Goal: Transaction & Acquisition: Subscribe to service/newsletter

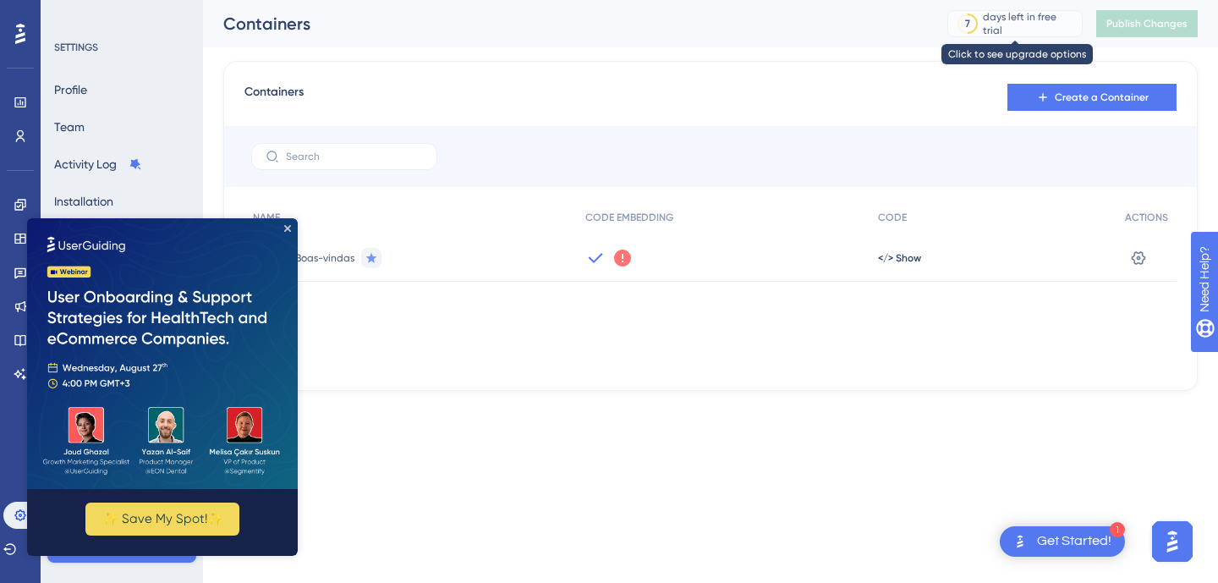
click at [1028, 25] on div "days left in free trial" at bounding box center [1030, 23] width 94 height 27
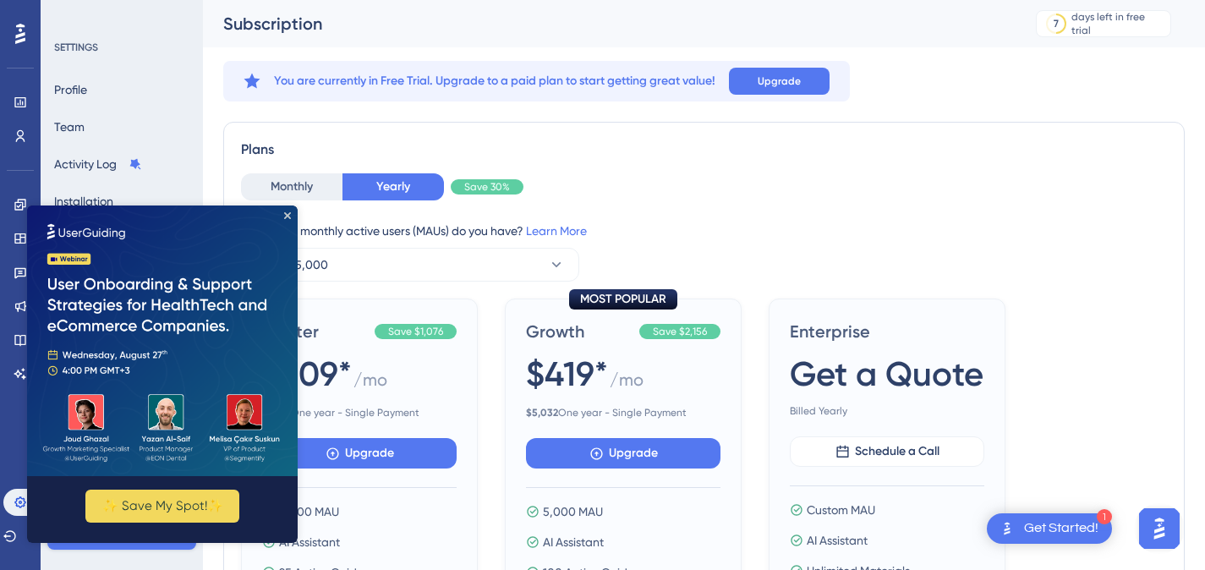
click at [288, 209] on img at bounding box center [162, 341] width 271 height 271
click at [286, 218] on icon "Close Preview" at bounding box center [287, 215] width 7 height 7
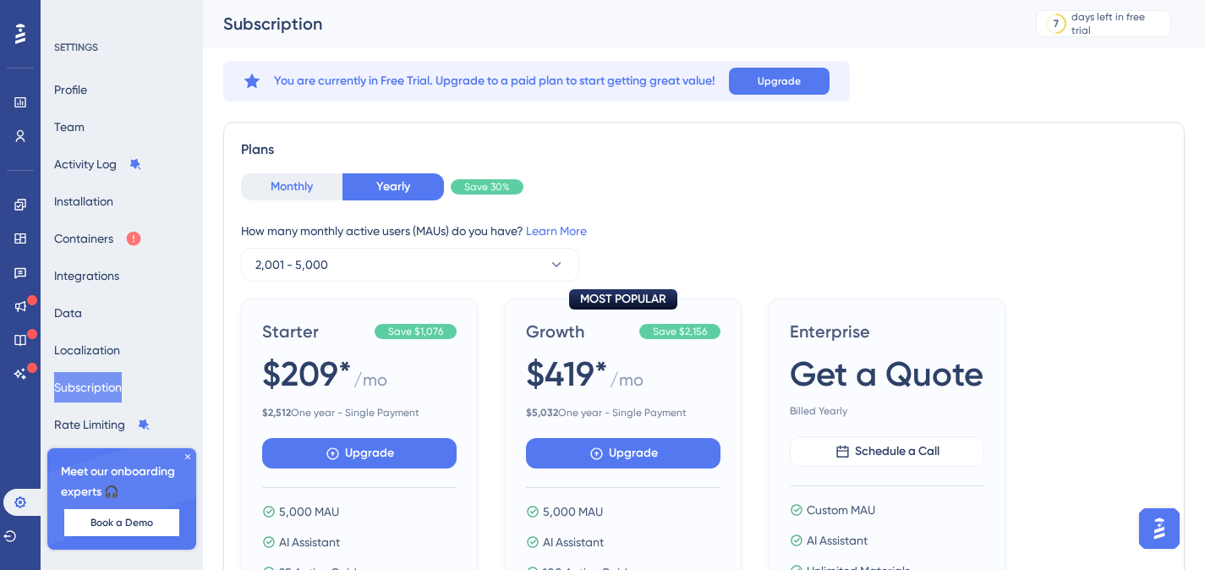
click at [288, 186] on button "Monthly" at bounding box center [291, 186] width 101 height 27
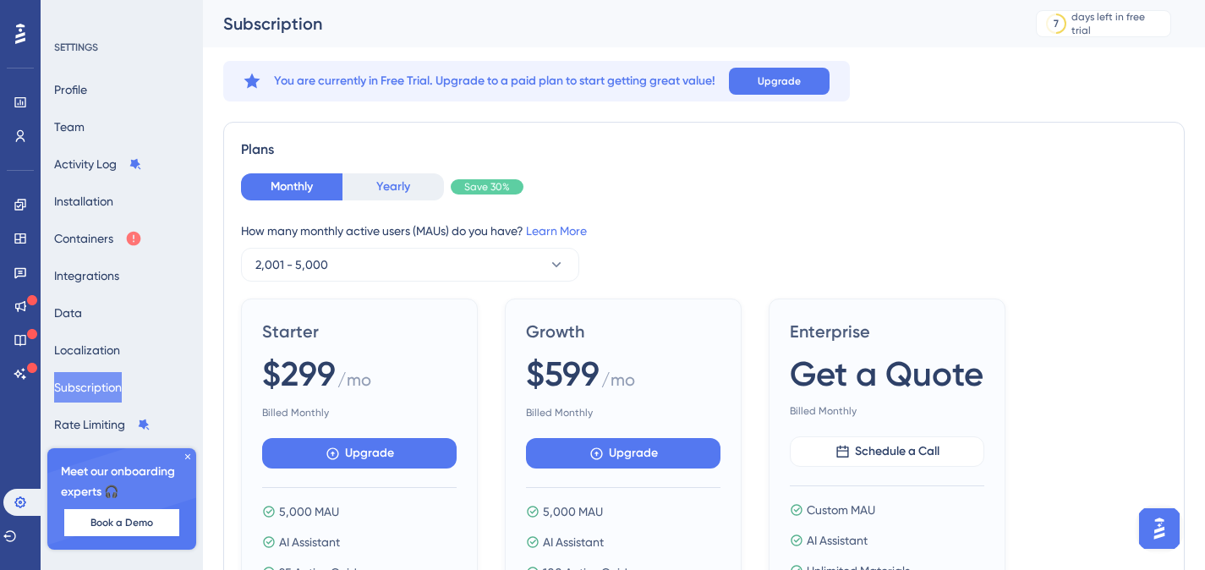
click at [394, 189] on button "Yearly" at bounding box center [393, 186] width 101 height 27
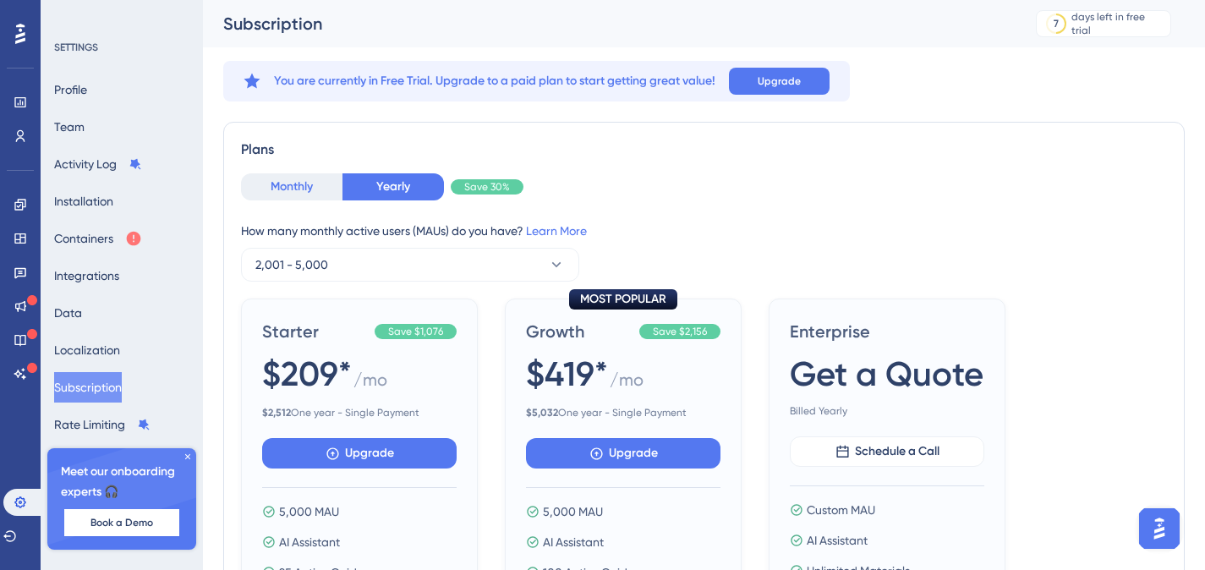
click at [282, 189] on button "Monthly" at bounding box center [291, 186] width 101 height 27
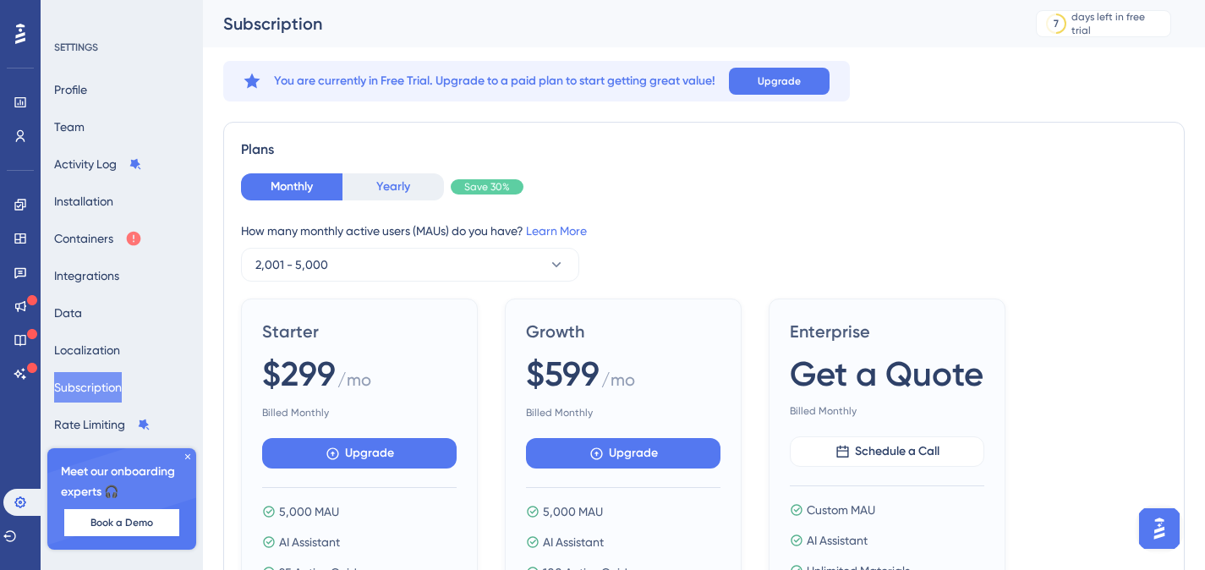
click at [388, 188] on button "Yearly" at bounding box center [393, 186] width 101 height 27
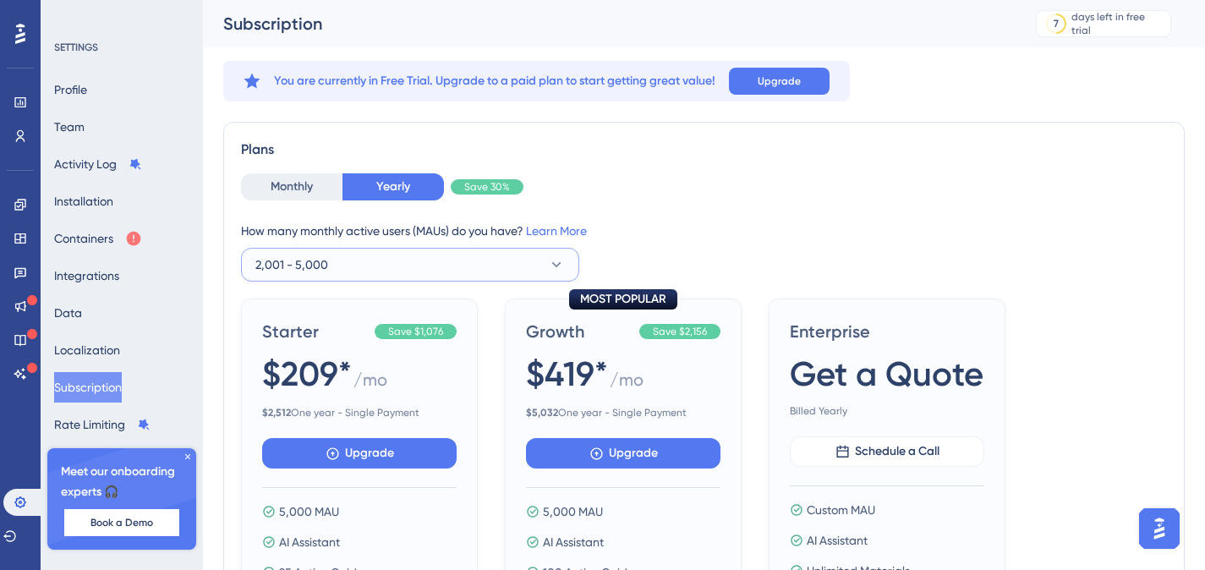
click at [300, 271] on span "2,001 - 5,000" at bounding box center [291, 265] width 73 height 20
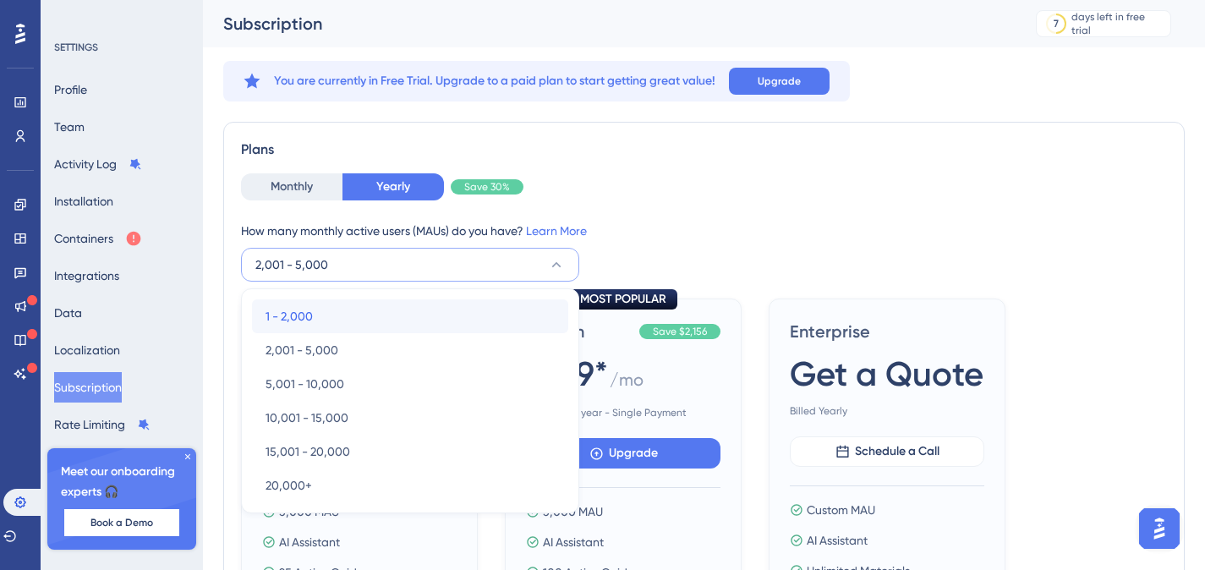
click at [315, 310] on div "1 - 2,000 1 - 2,000" at bounding box center [410, 316] width 289 height 34
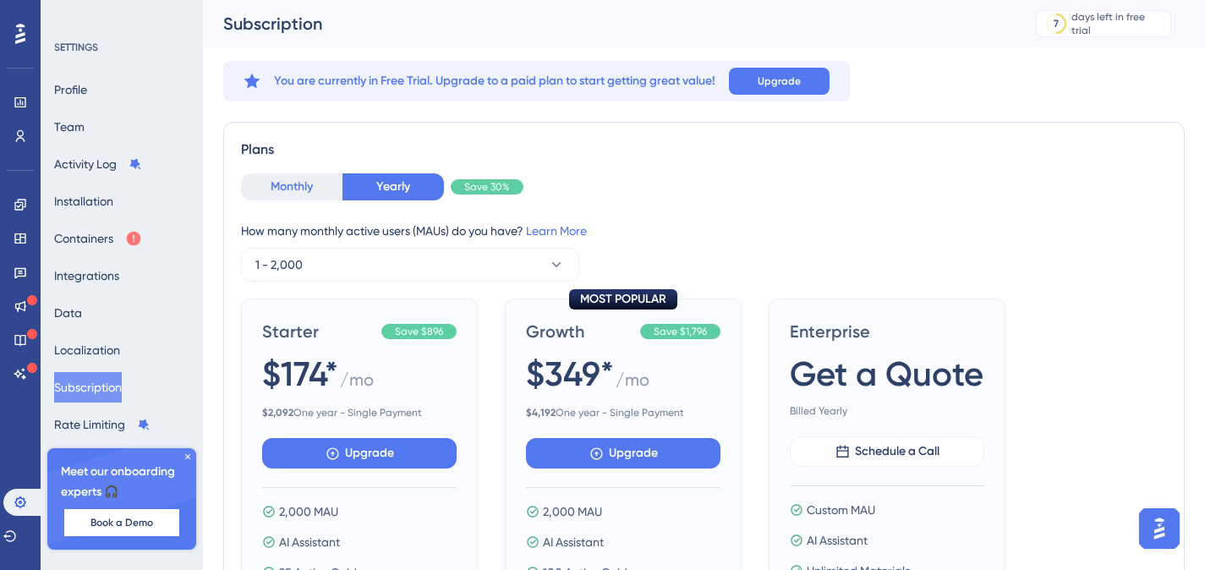
click at [303, 192] on button "Monthly" at bounding box center [291, 186] width 101 height 27
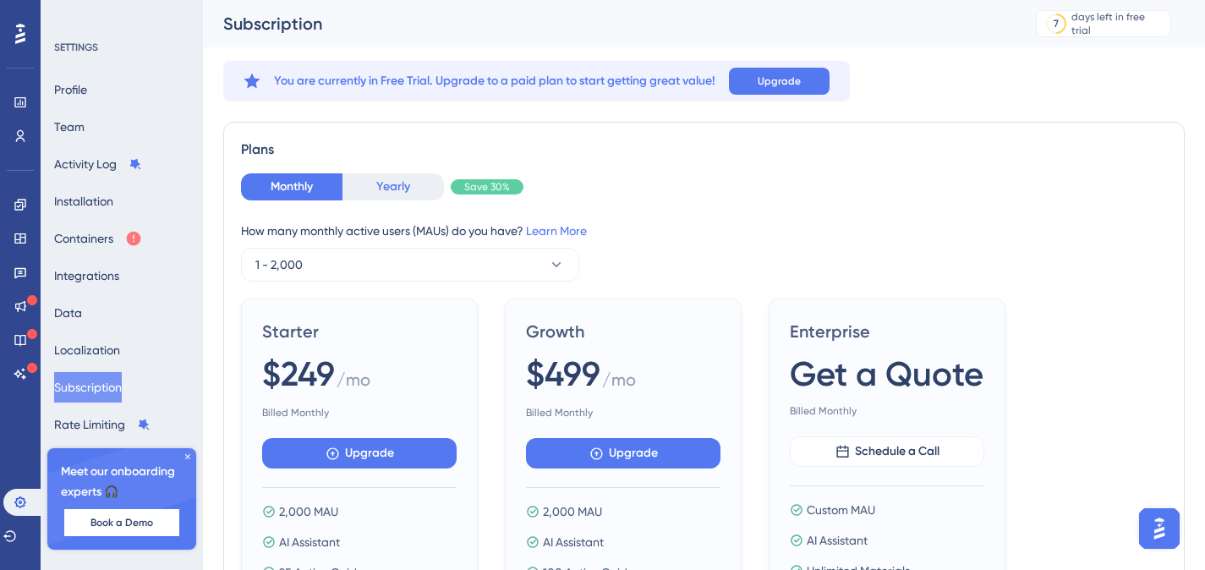
click at [382, 178] on button "Yearly" at bounding box center [393, 186] width 101 height 27
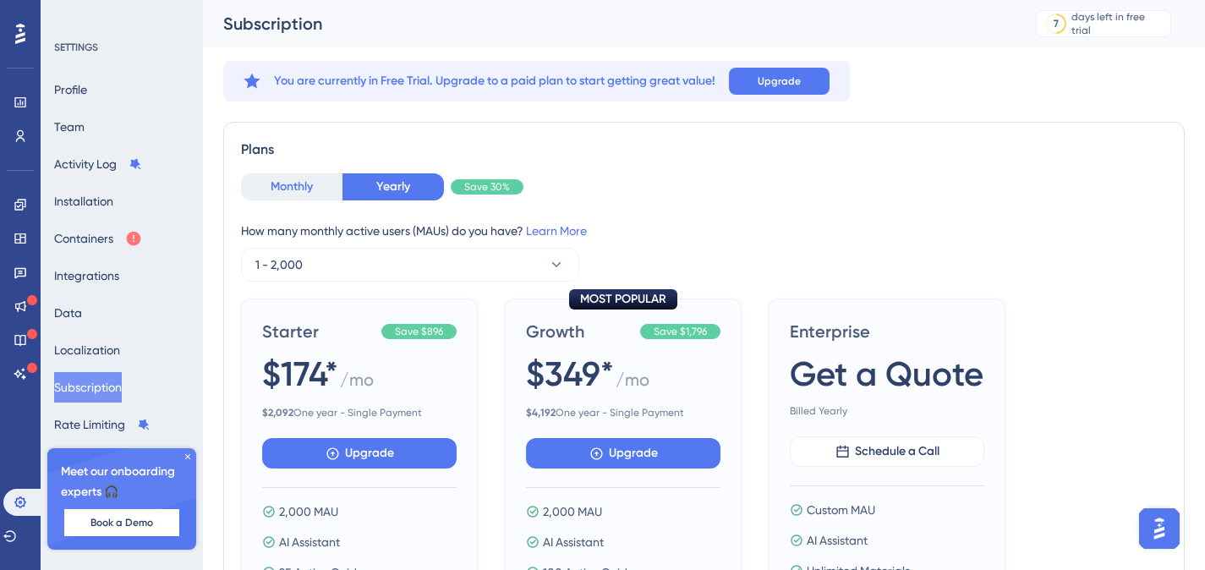
click at [301, 176] on button "Monthly" at bounding box center [291, 186] width 101 height 27
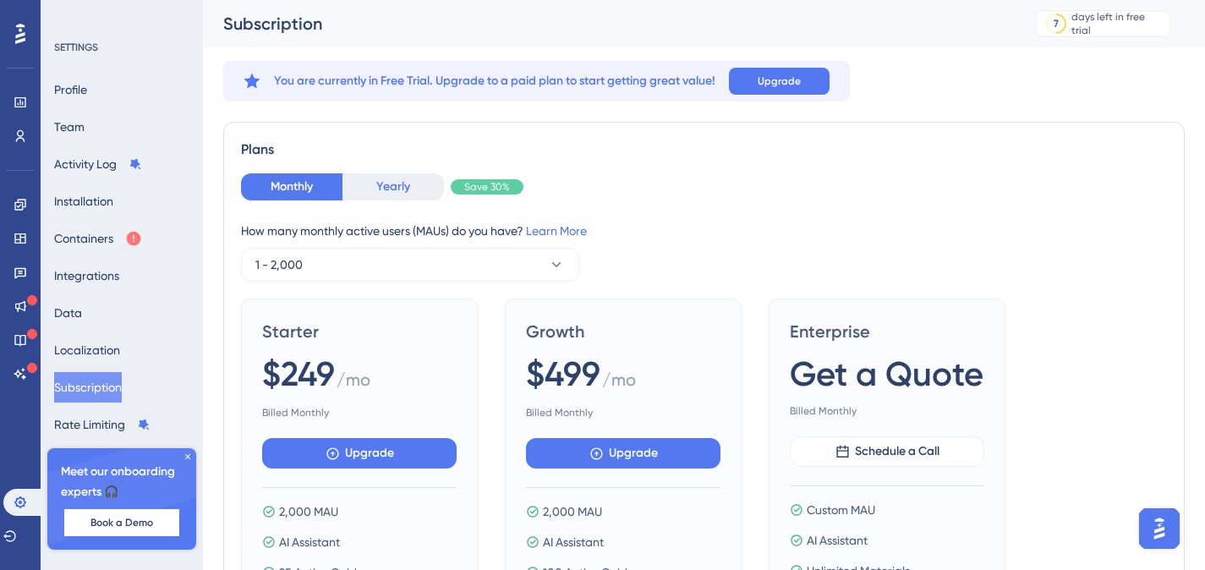
click at [392, 186] on button "Yearly" at bounding box center [393, 186] width 101 height 27
